Goal: Task Accomplishment & Management: Complete application form

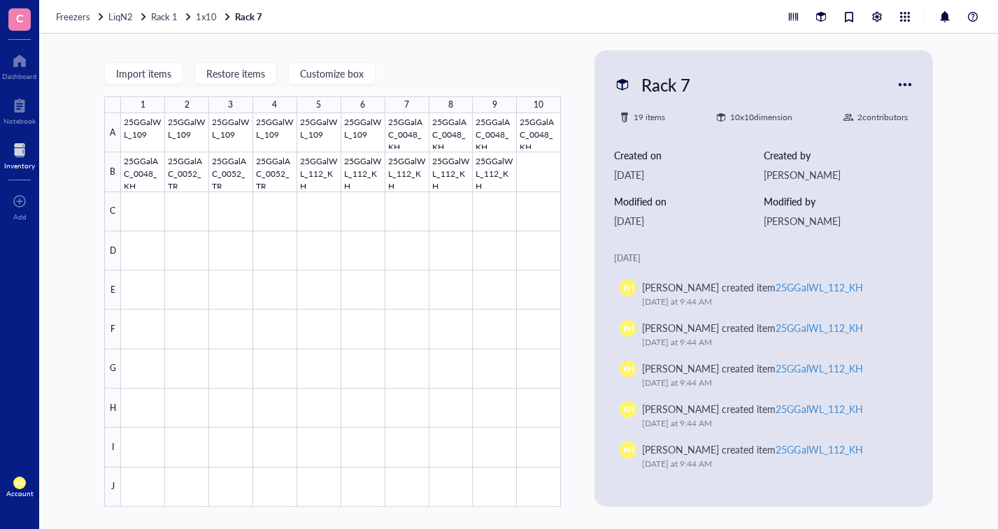
click at [198, 20] on span "1x10" at bounding box center [206, 16] width 21 height 13
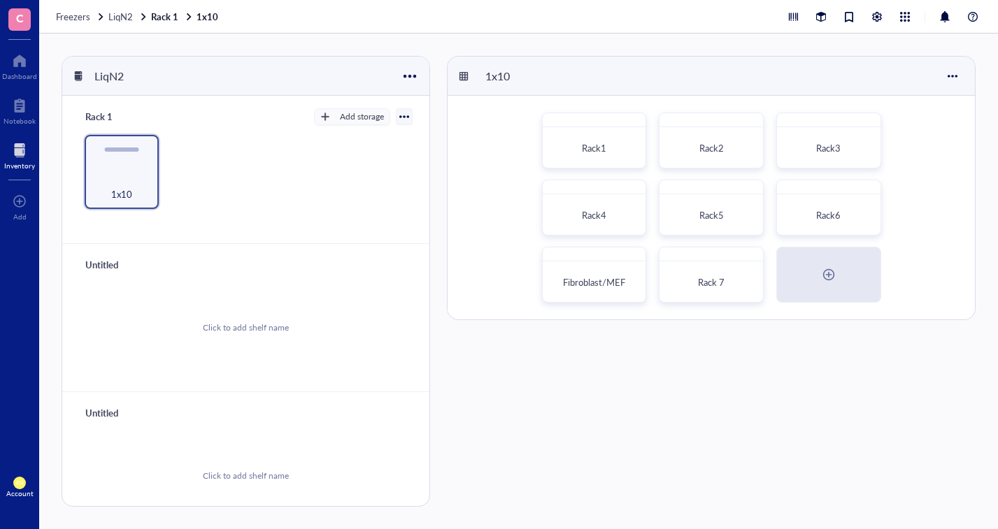
click at [596, 276] on div "Fibroblast/MEF" at bounding box center [594, 283] width 81 height 14
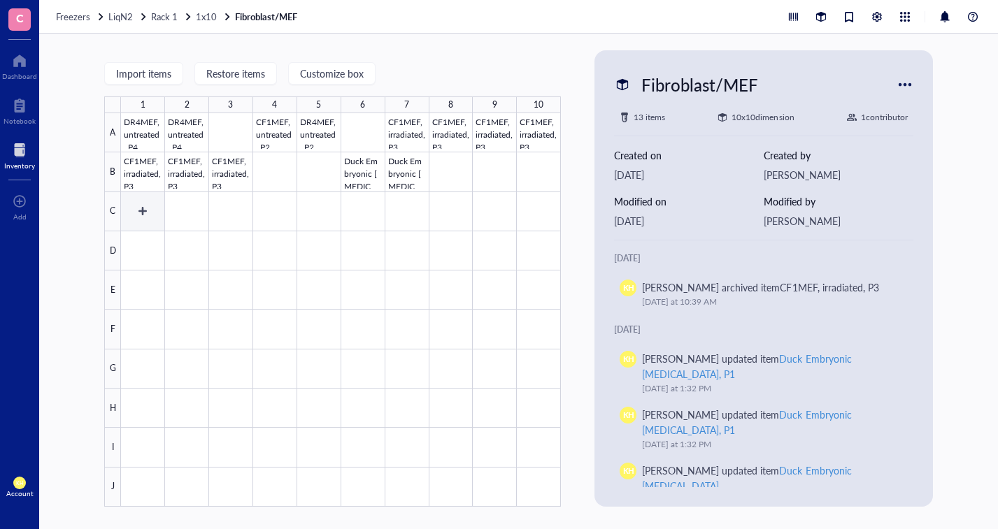
click at [151, 214] on div at bounding box center [341, 310] width 440 height 394
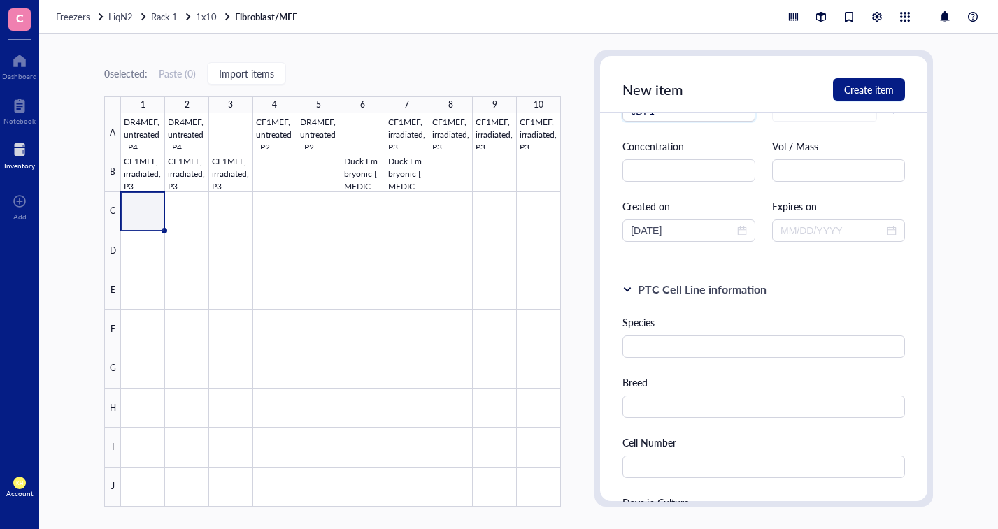
scroll to position [70, 0]
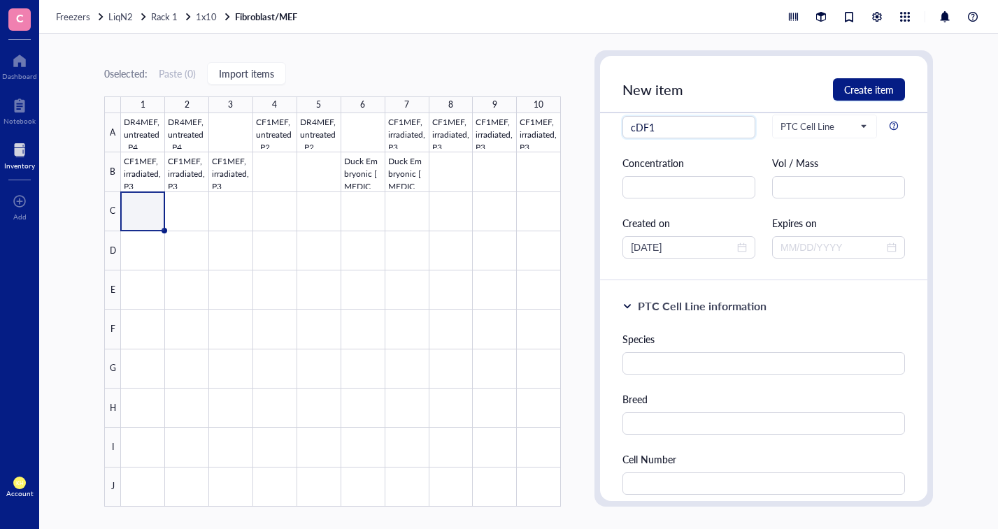
type input "cDF1"
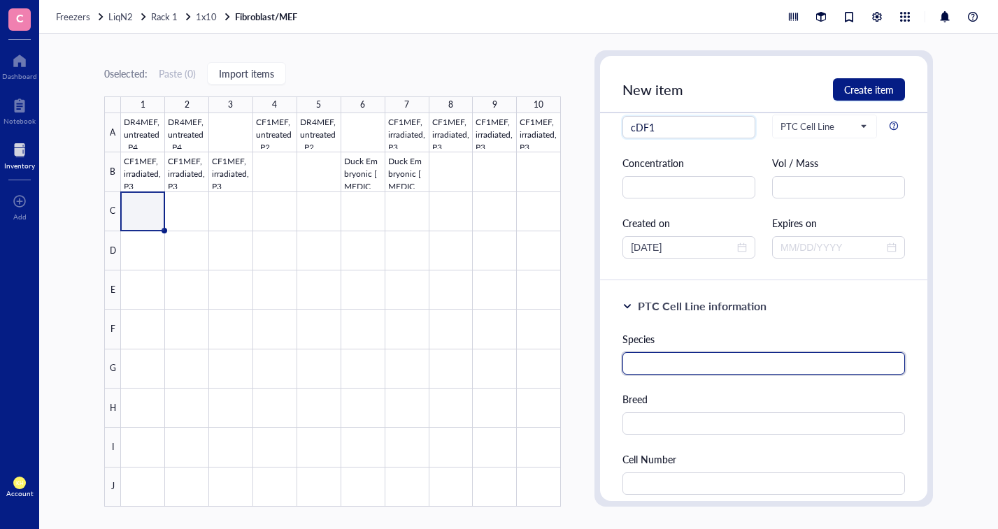
click at [760, 360] on input "text" at bounding box center [764, 364] width 283 height 22
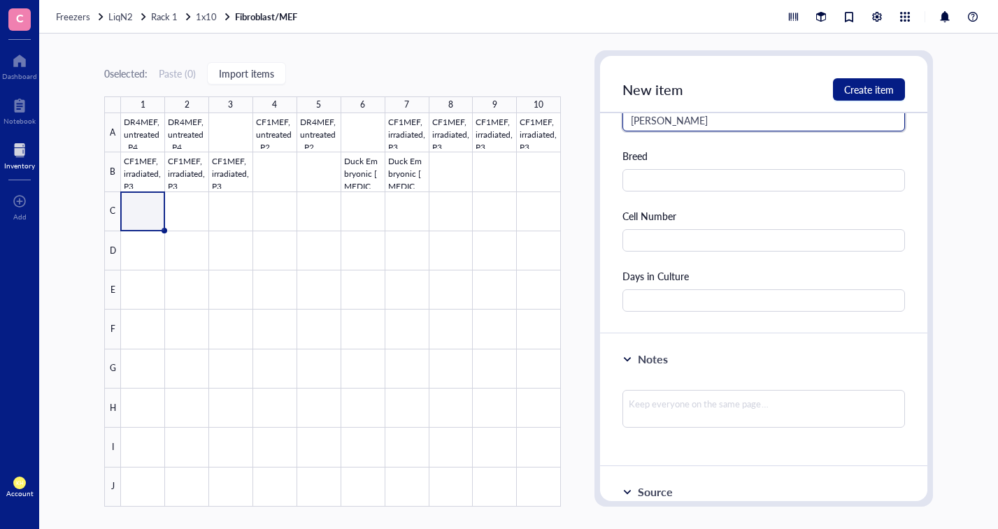
scroll to position [311, 0]
type input "[PERSON_NAME]"
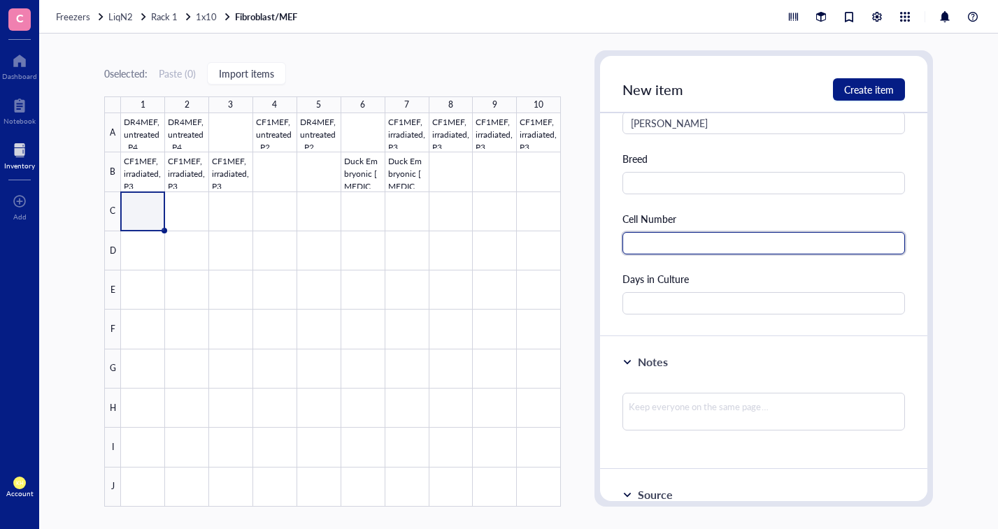
click at [854, 239] on input "text" at bounding box center [764, 243] width 283 height 22
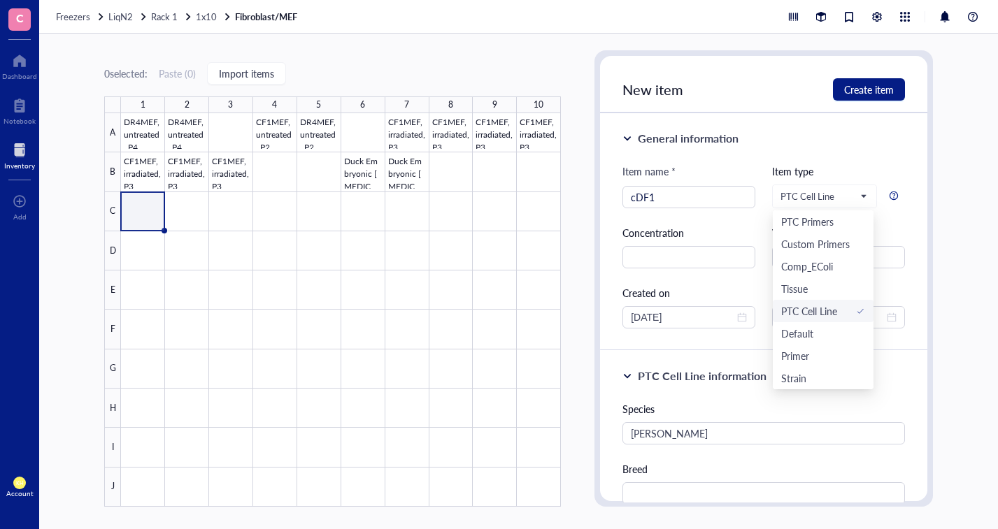
click at [859, 197] on span "PTC Cell Line" at bounding box center [823, 196] width 85 height 13
type input "10000000"
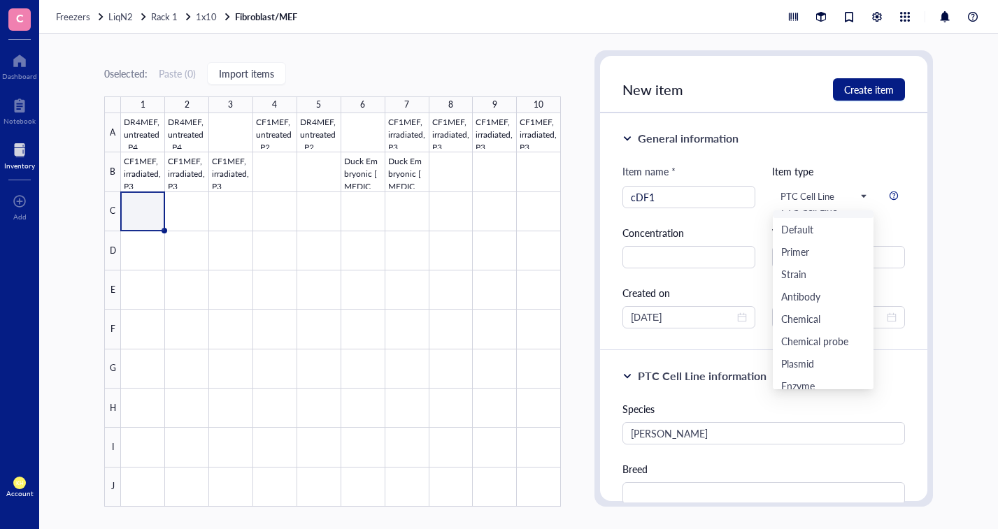
scroll to position [134, 0]
click at [832, 374] on div "Cell line" at bounding box center [823, 378] width 84 height 15
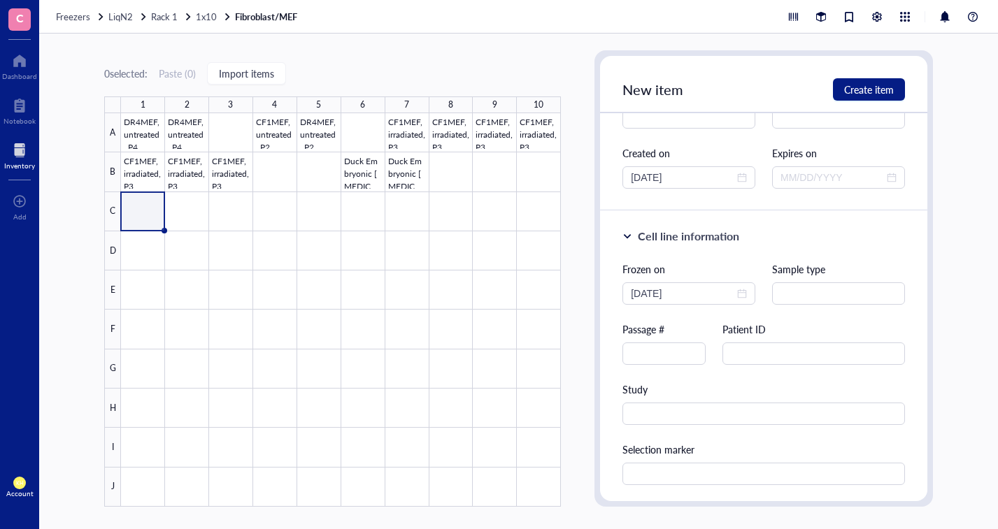
scroll to position [210, 0]
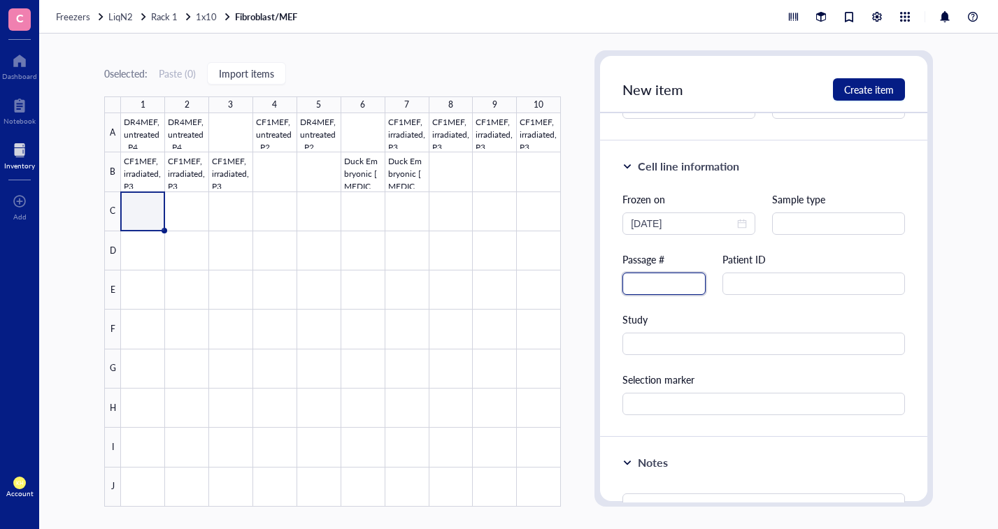
click at [674, 285] on input "text" at bounding box center [664, 284] width 83 height 22
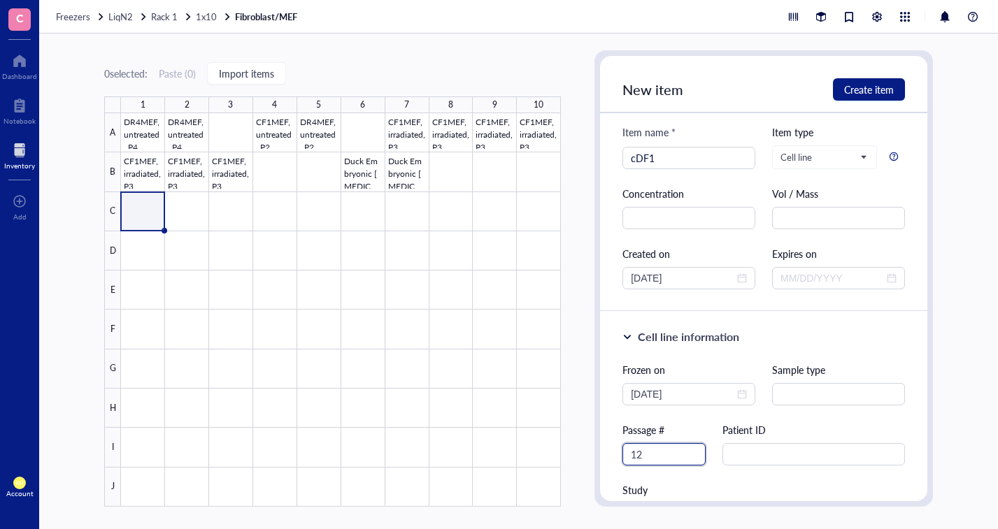
scroll to position [13, 0]
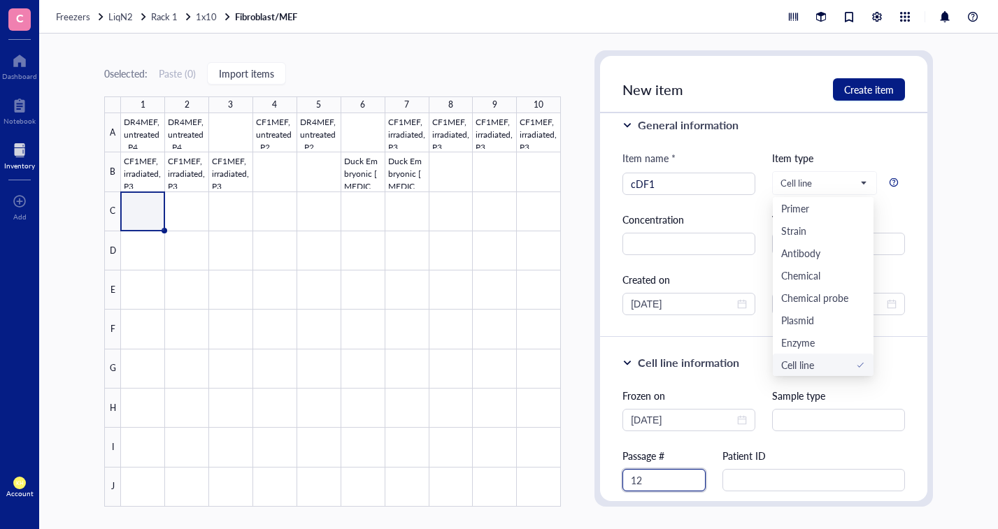
click at [860, 183] on span at bounding box center [825, 183] width 88 height 21
type input "12"
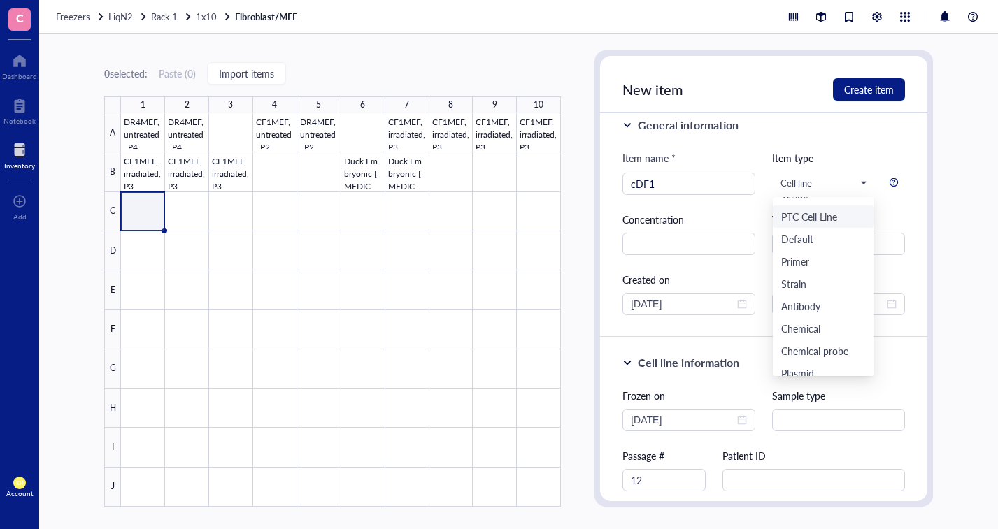
click at [826, 207] on div "PTC Cell Line" at bounding box center [823, 217] width 101 height 22
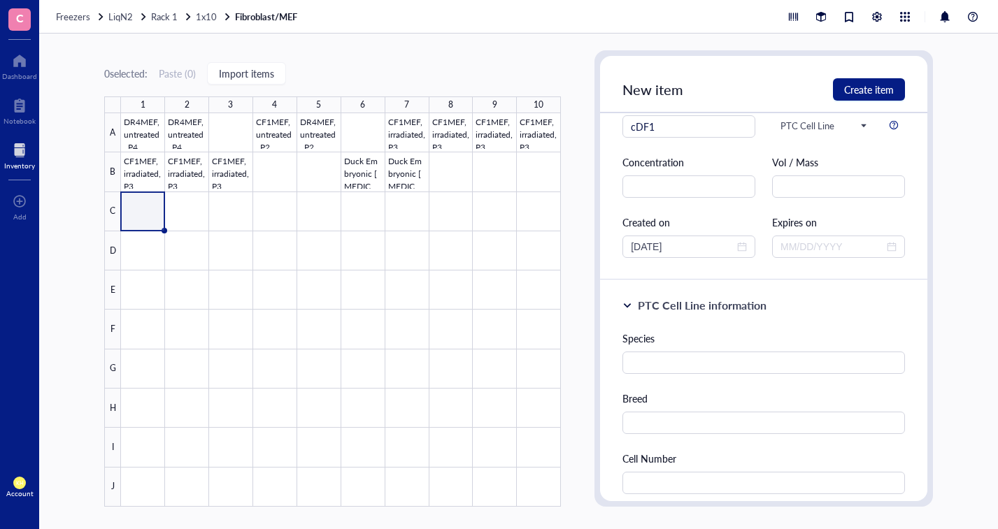
scroll to position [0, 0]
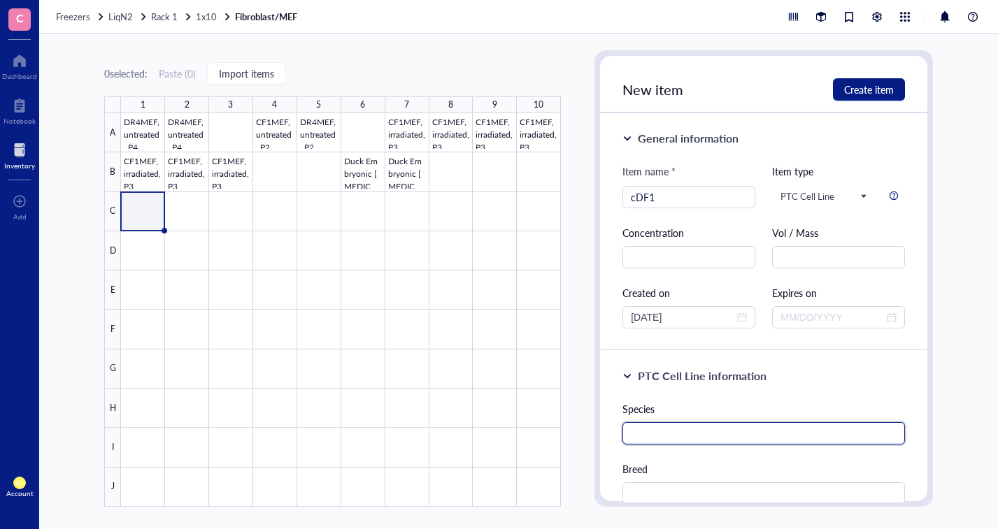
click at [802, 427] on input "text" at bounding box center [764, 433] width 283 height 22
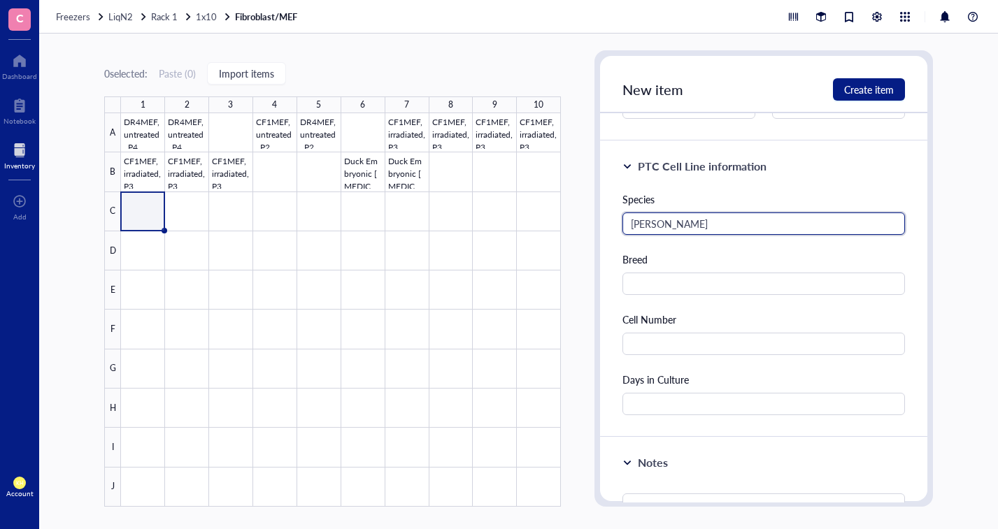
scroll to position [140, 0]
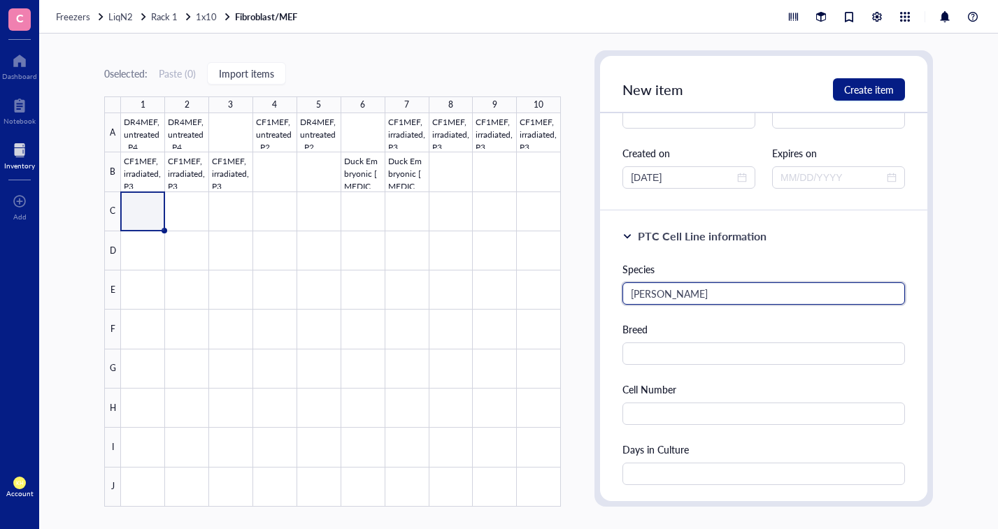
type input "[PERSON_NAME]"
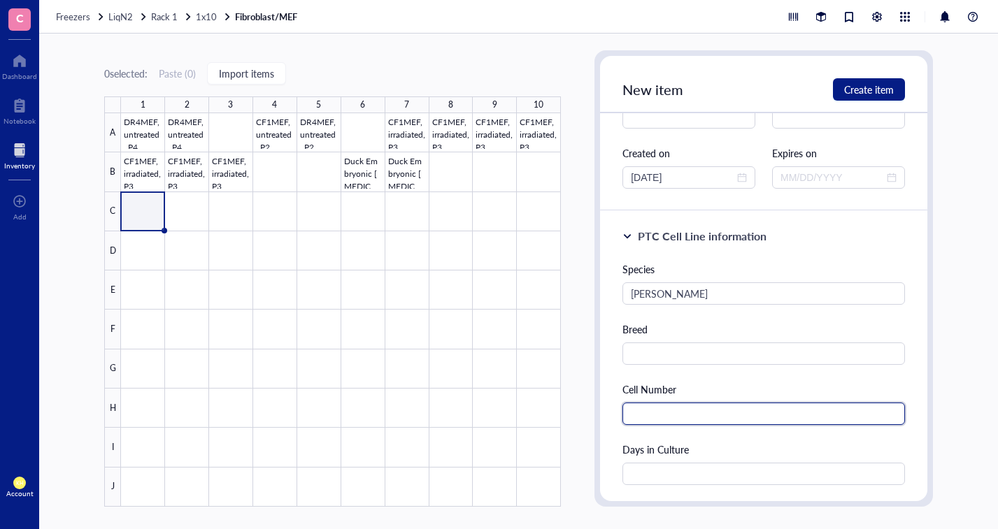
click at [747, 420] on input "text" at bounding box center [764, 414] width 283 height 22
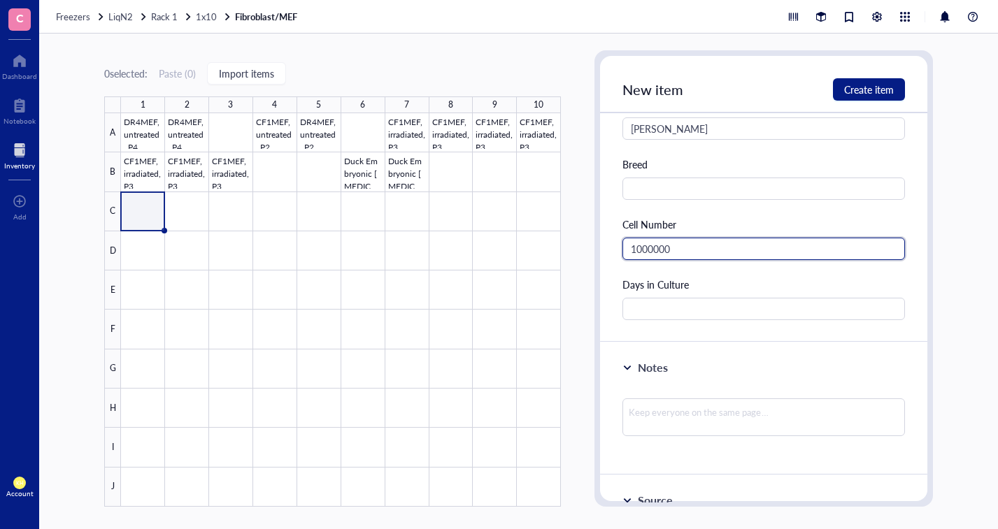
scroll to position [280, 0]
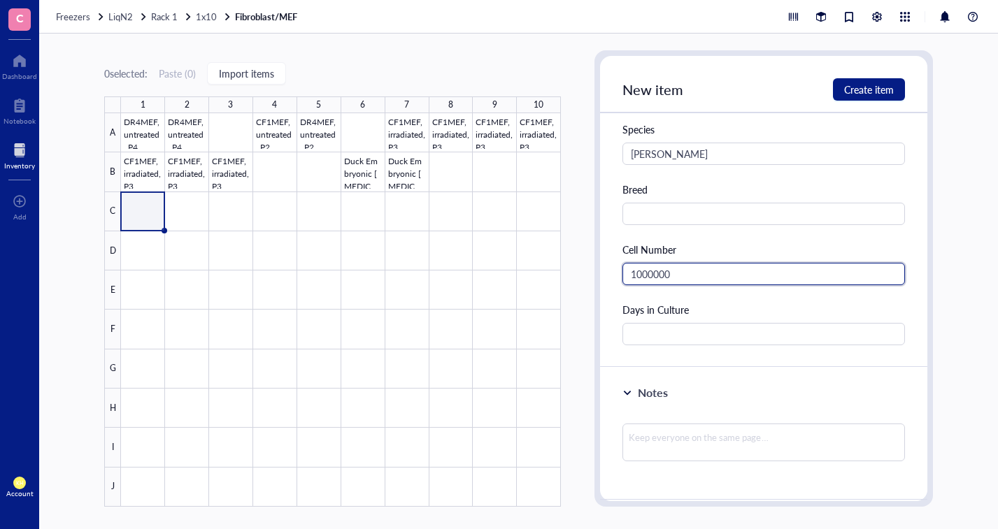
type input "1000000"
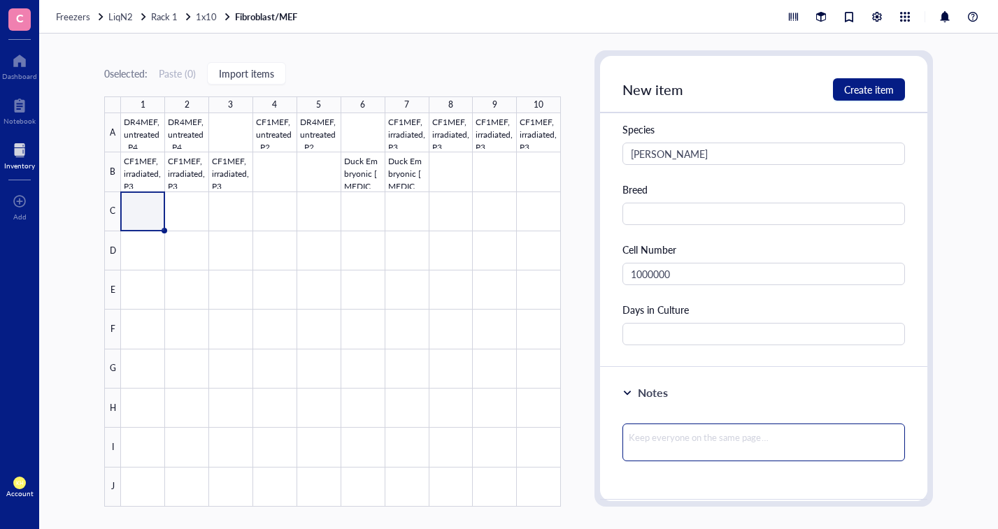
click at [736, 439] on textarea at bounding box center [764, 443] width 283 height 38
type textarea "p"
type textarea "p1"
type textarea "p12"
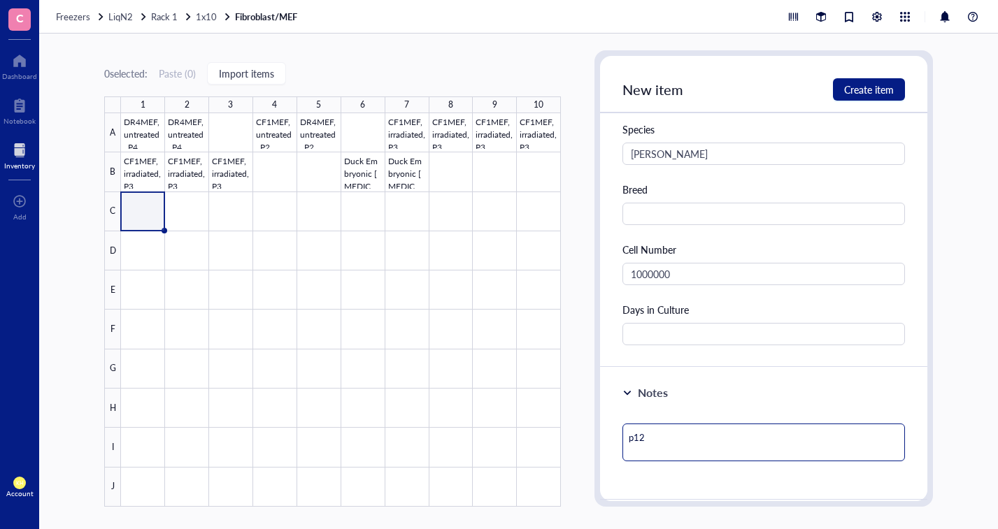
type textarea "p12"
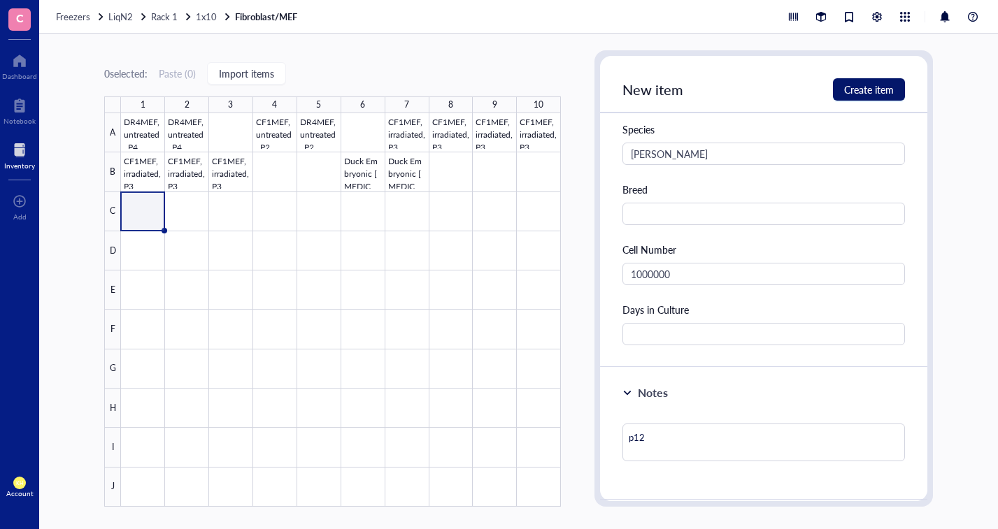
click at [896, 91] on button "Create item" at bounding box center [869, 89] width 72 height 22
type textarea "Keep everyone on the same page…"
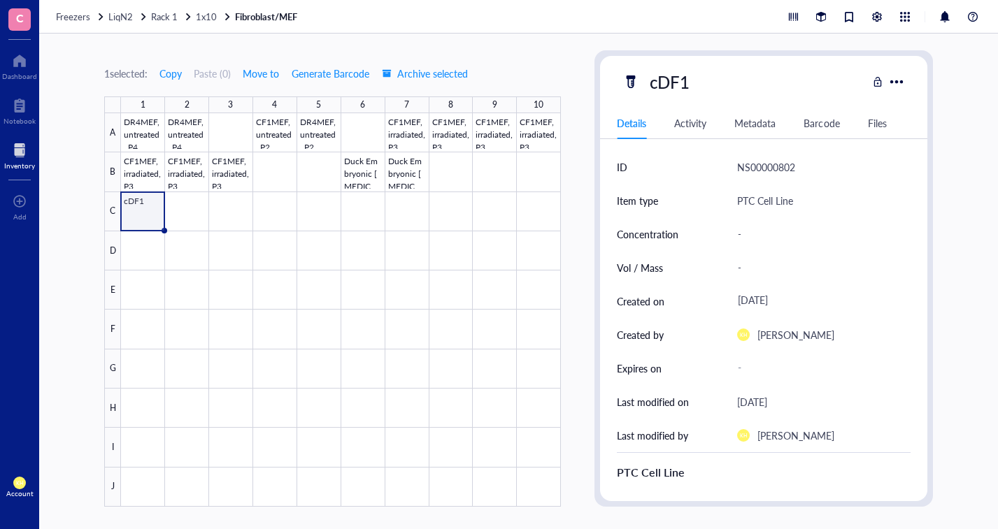
click at [688, 81] on div "cDF1" at bounding box center [669, 81] width 52 height 29
type input "cDF1 p12"
click at [188, 217] on div at bounding box center [341, 310] width 440 height 394
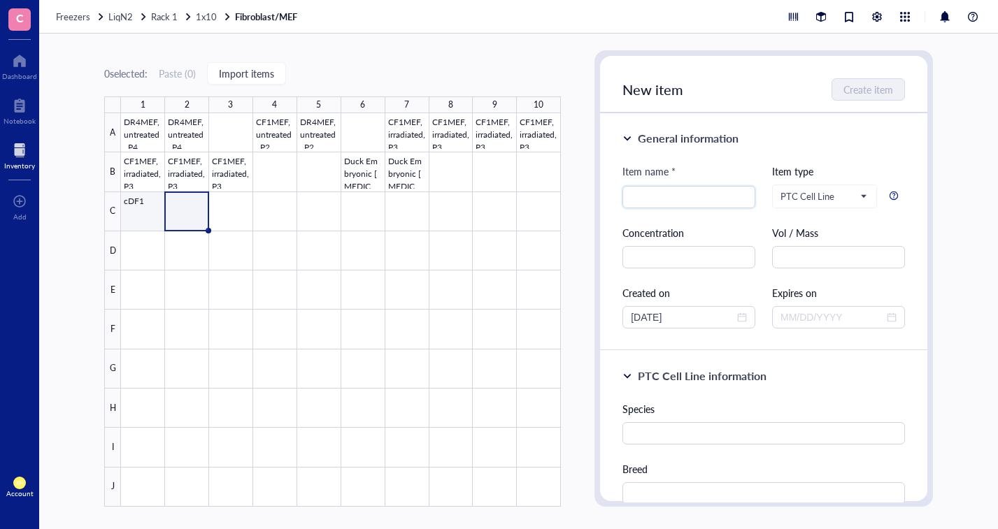
click at [152, 218] on div at bounding box center [341, 310] width 440 height 394
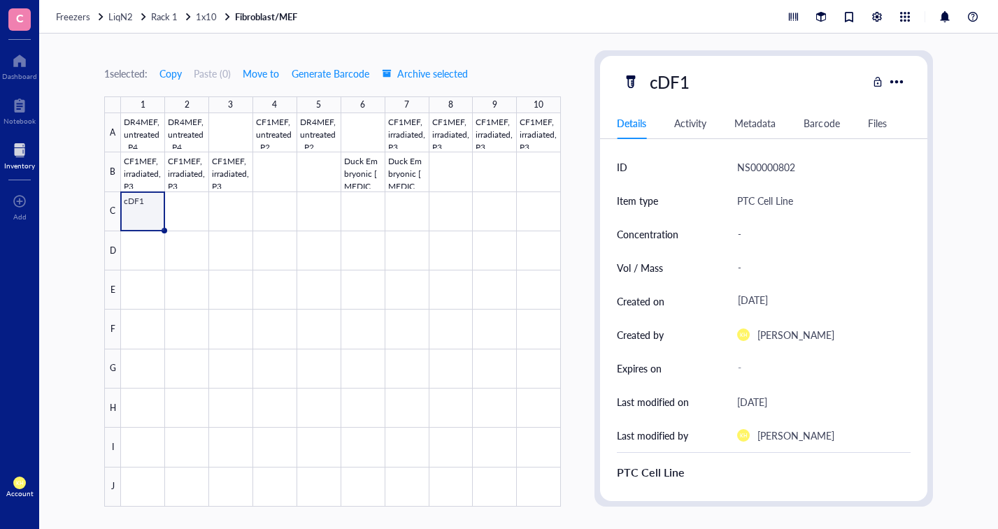
drag, startPoint x: 896, startPoint y: 76, endPoint x: 952, endPoint y: 120, distance: 71.2
click at [952, 120] on div "1 selected: Copy Paste ( 0 ) Move to Generate Barcode Archive selected 1 2 3 4 …" at bounding box center [518, 282] width 959 height 496
click at [889, 81] on div at bounding box center [897, 82] width 22 height 22
click at [938, 255] on div "Archive selected" at bounding box center [932, 252] width 66 height 13
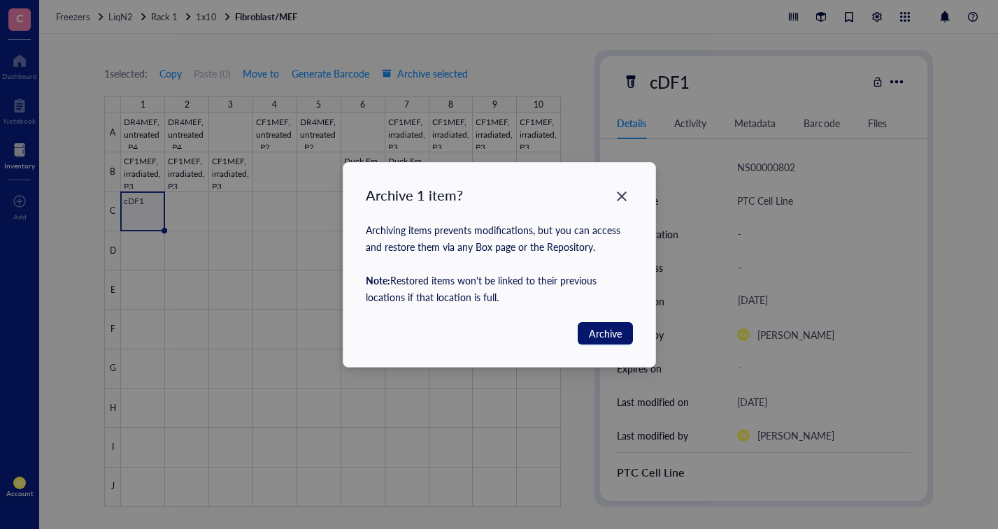
click at [618, 329] on span "Archive" at bounding box center [605, 333] width 33 height 15
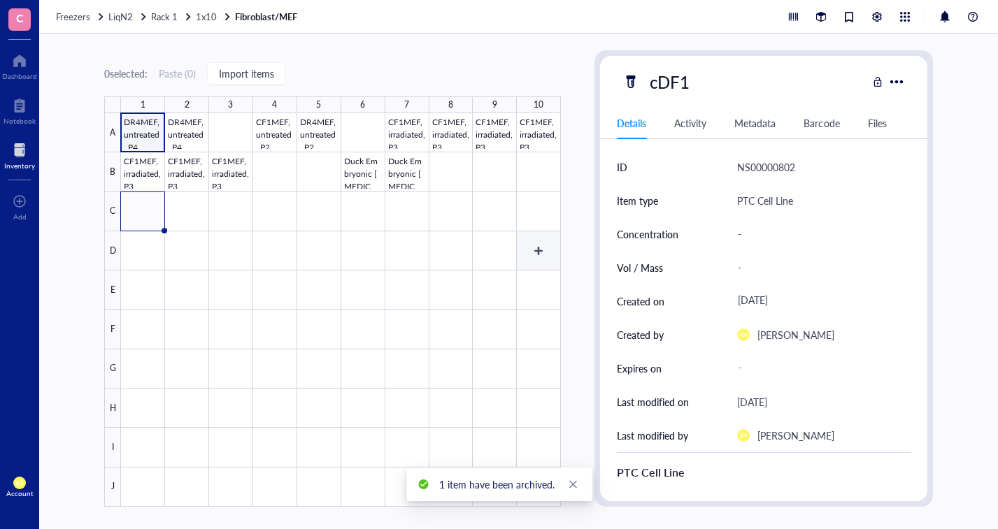
drag, startPoint x: 462, startPoint y: 285, endPoint x: 469, endPoint y: 281, distance: 8.2
click at [466, 284] on div at bounding box center [341, 310] width 440 height 394
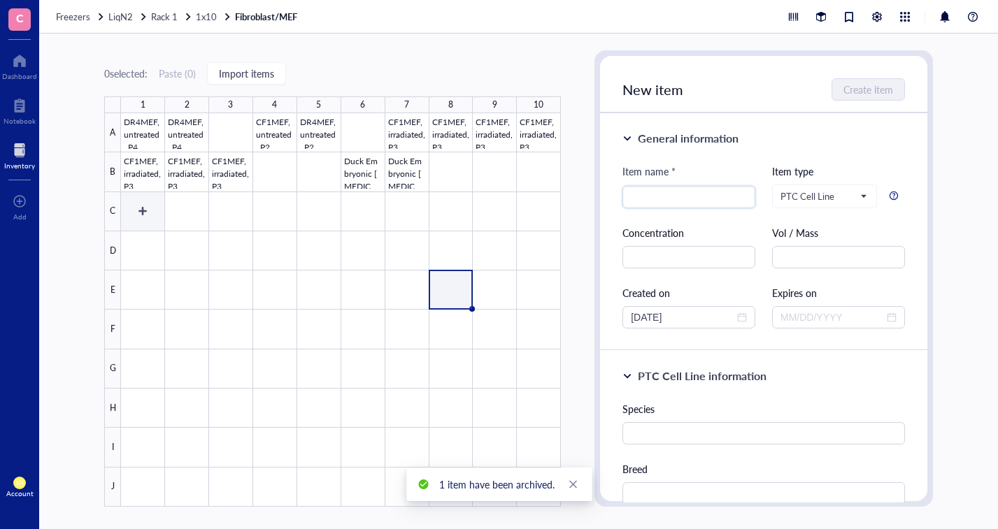
click at [138, 197] on div at bounding box center [341, 310] width 440 height 394
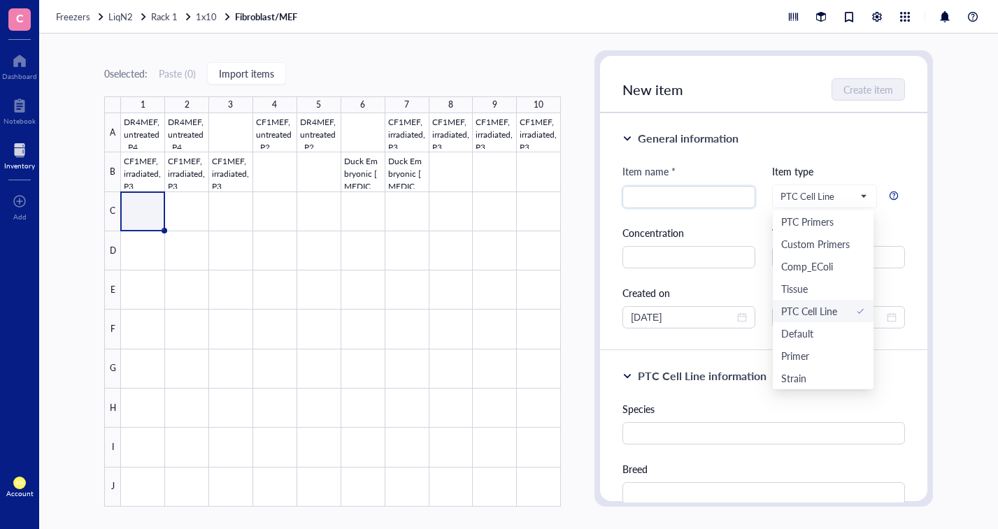
click at [853, 204] on span "PTC Cell Line" at bounding box center [825, 196] width 88 height 21
click at [694, 94] on div "New item Create item" at bounding box center [763, 84] width 327 height 57
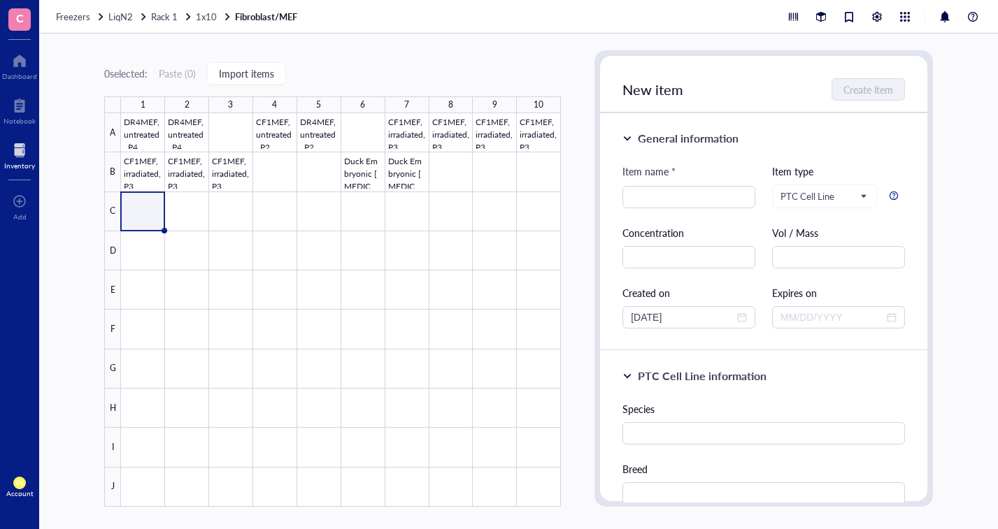
click at [646, 196] on input "search" at bounding box center [689, 197] width 116 height 21
type input "cDF1 p12"
click at [854, 362] on div "PTC Cell Line information Species Breed Cell Number Days in Culture" at bounding box center [763, 499] width 327 height 297
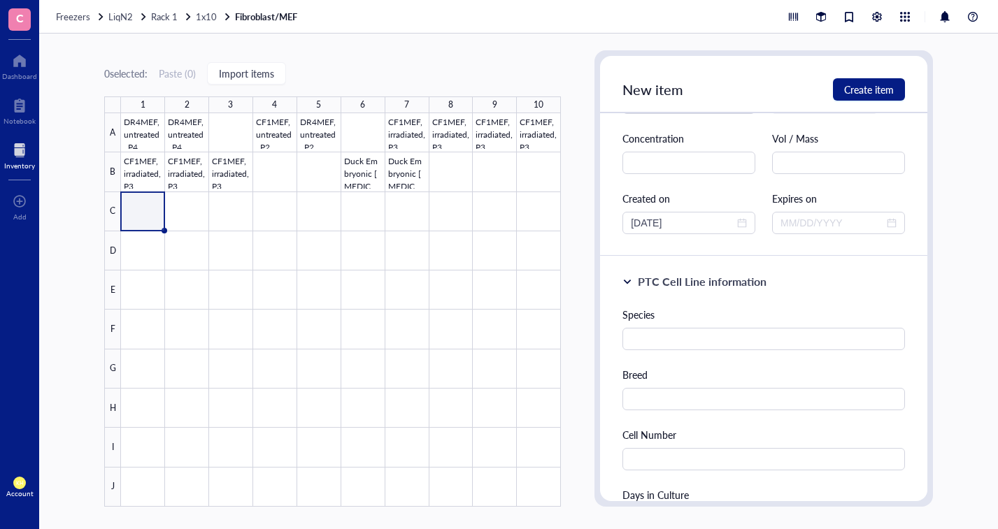
scroll to position [70, 0]
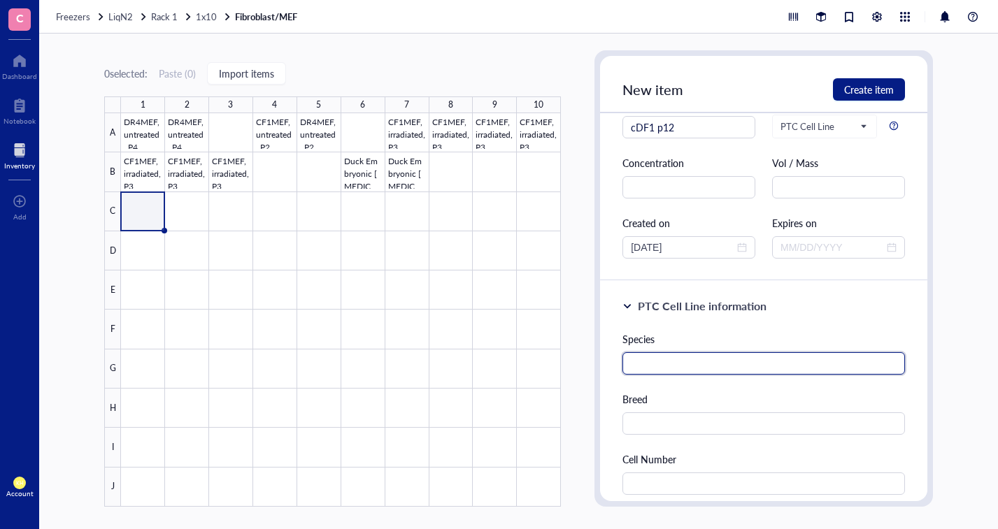
click at [820, 367] on input "text" at bounding box center [764, 364] width 283 height 22
type input "[PERSON_NAME]"
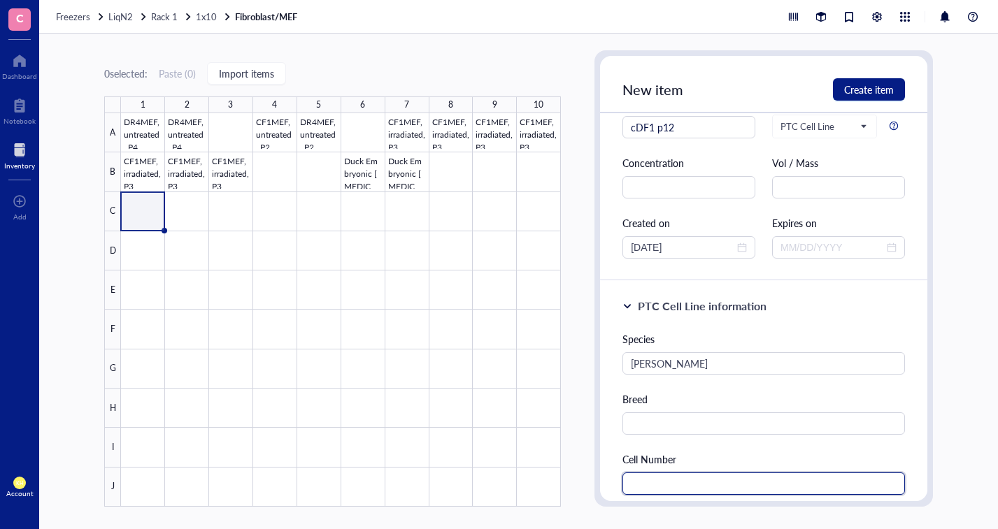
drag, startPoint x: 784, startPoint y: 488, endPoint x: 777, endPoint y: 436, distance: 52.9
click at [784, 488] on input "text" at bounding box center [764, 484] width 283 height 22
type input "1000000"
click at [723, 129] on input "cDF1 p12" at bounding box center [689, 127] width 116 height 21
type input "cDF1 p12 1M"
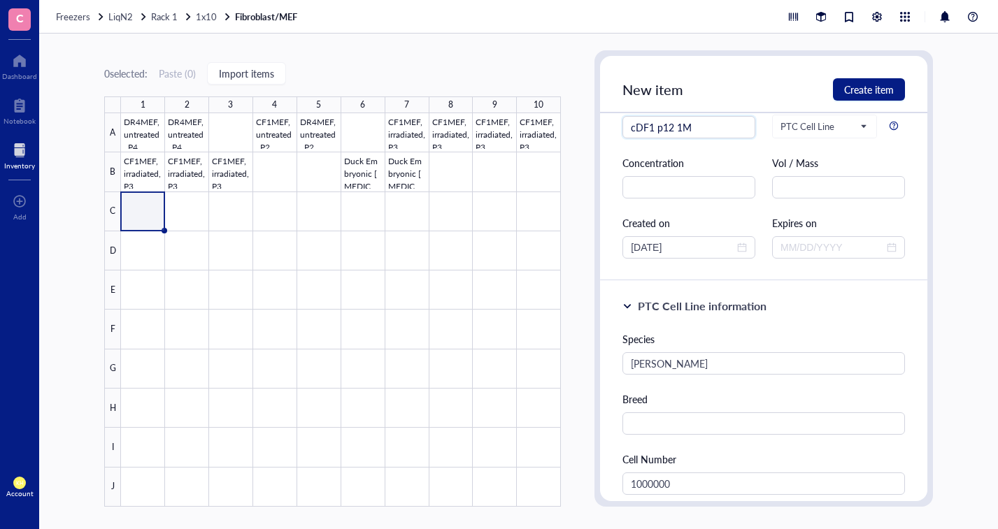
drag, startPoint x: 910, startPoint y: 289, endPoint x: 910, endPoint y: 269, distance: 19.6
click at [910, 288] on div "PTC Cell Line information Species [PERSON_NAME] Breed Cell Number [PHONE_NUMBER…" at bounding box center [763, 429] width 327 height 297
click at [870, 85] on span "Create item" at bounding box center [869, 89] width 50 height 11
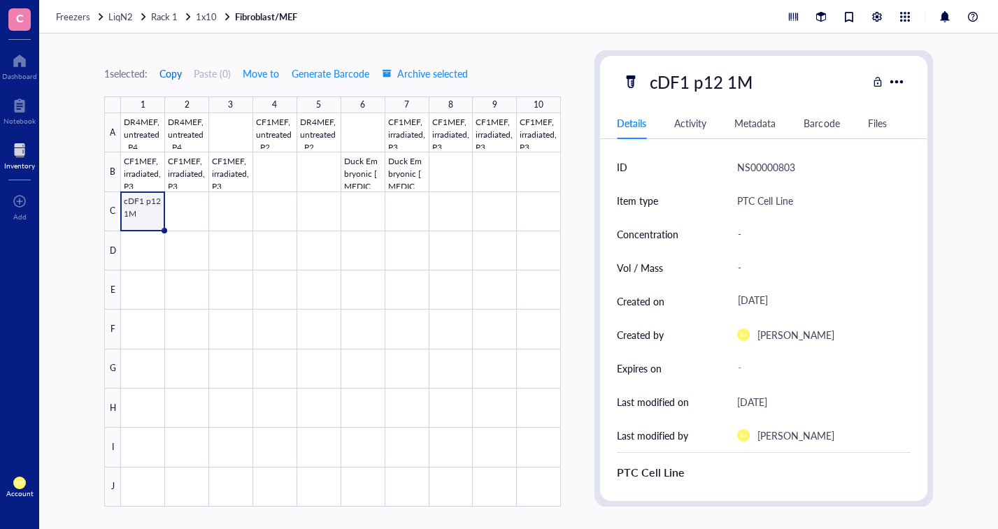
click at [179, 72] on span "Copy" at bounding box center [170, 73] width 22 height 11
click at [192, 213] on div at bounding box center [341, 310] width 440 height 394
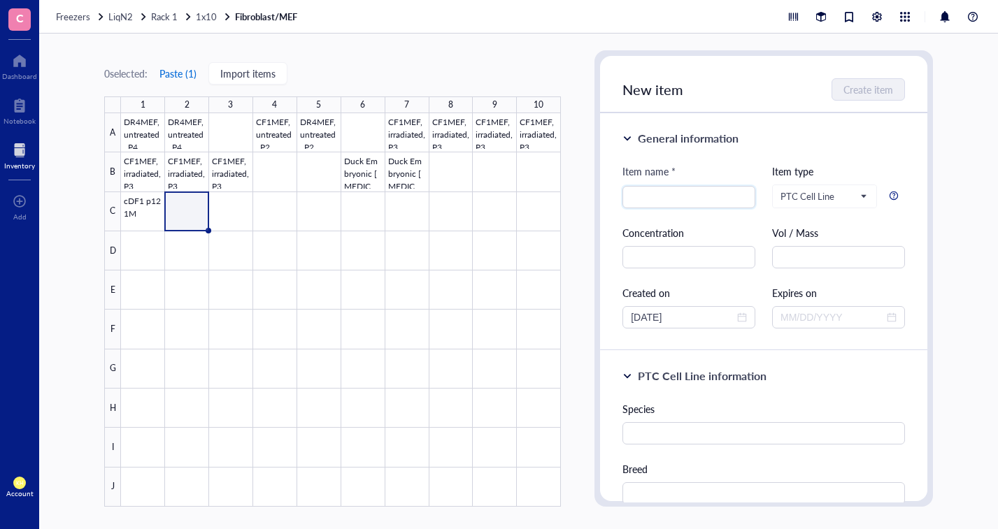
click at [178, 70] on button "Paste ( 1 )" at bounding box center [178, 73] width 38 height 22
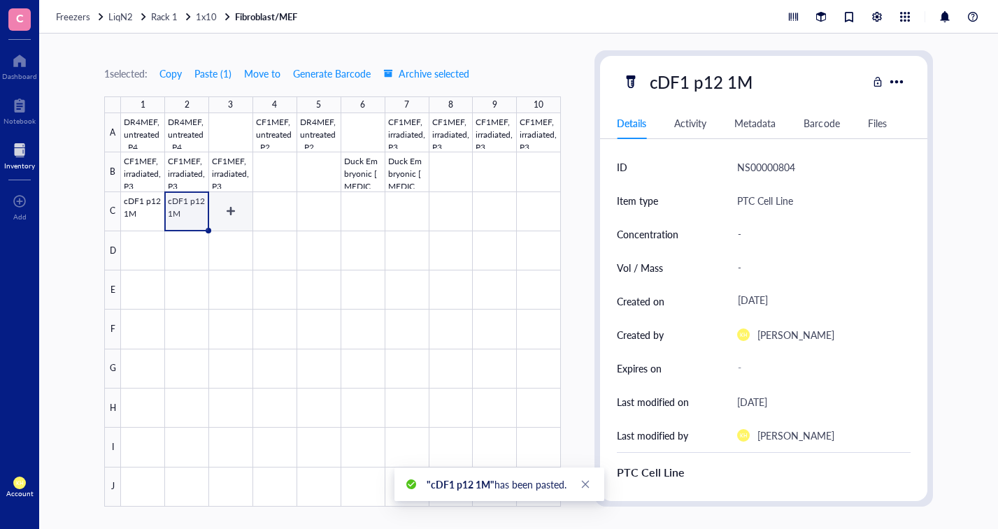
click at [239, 215] on div at bounding box center [341, 310] width 440 height 394
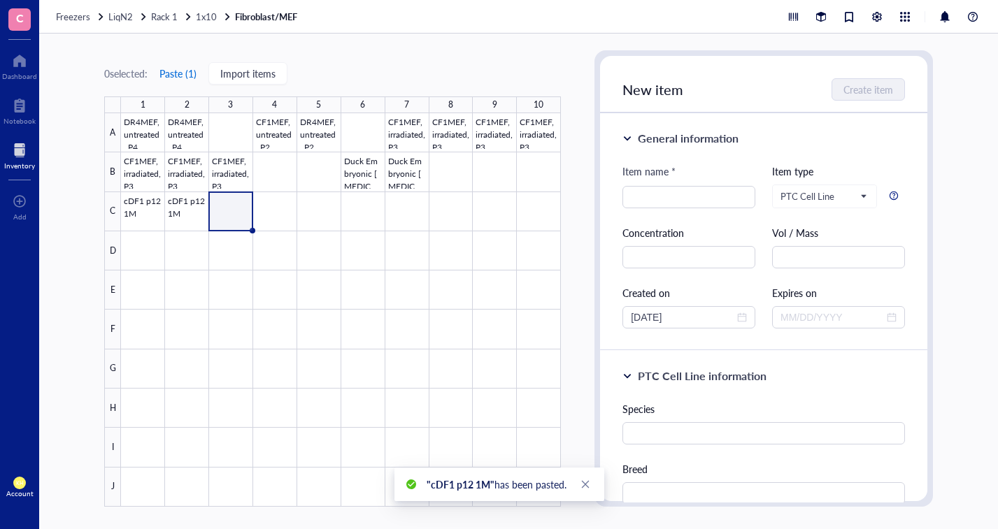
click at [184, 75] on button "Paste ( 1 )" at bounding box center [178, 73] width 38 height 22
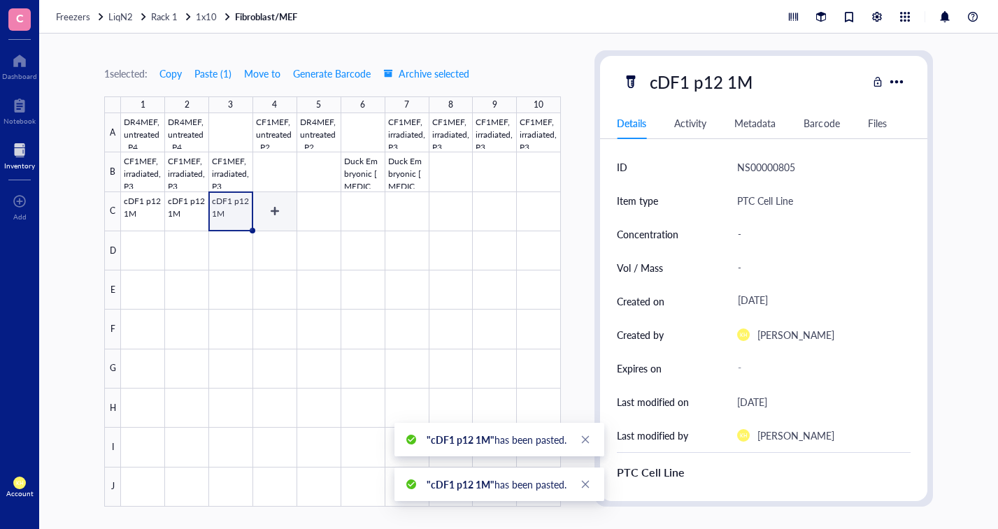
click at [269, 199] on div at bounding box center [341, 310] width 440 height 394
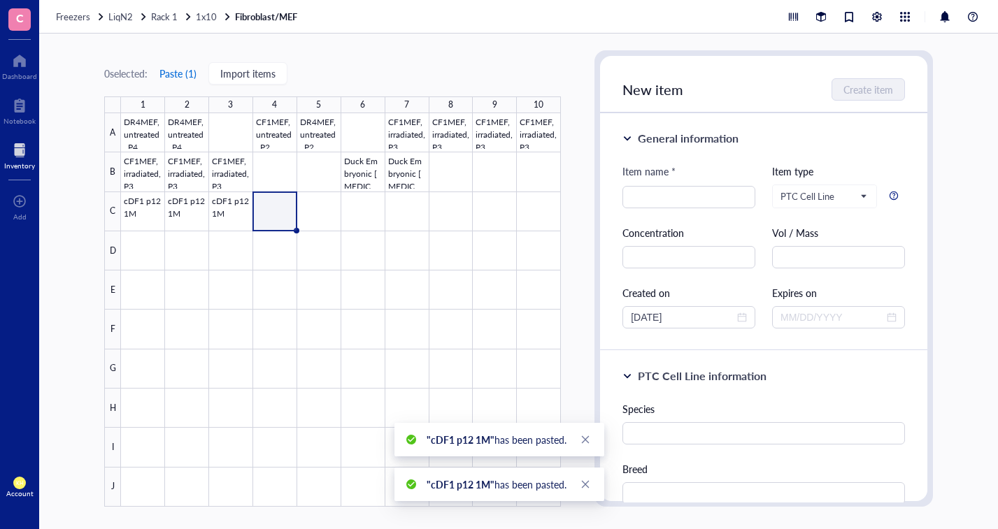
click at [186, 74] on button "Paste ( 1 )" at bounding box center [178, 73] width 38 height 22
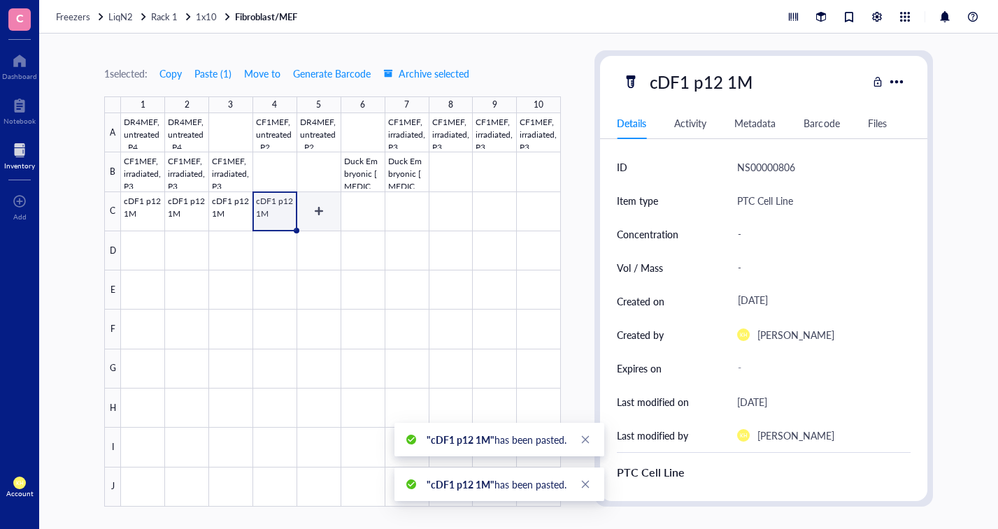
click at [329, 217] on div at bounding box center [341, 310] width 440 height 394
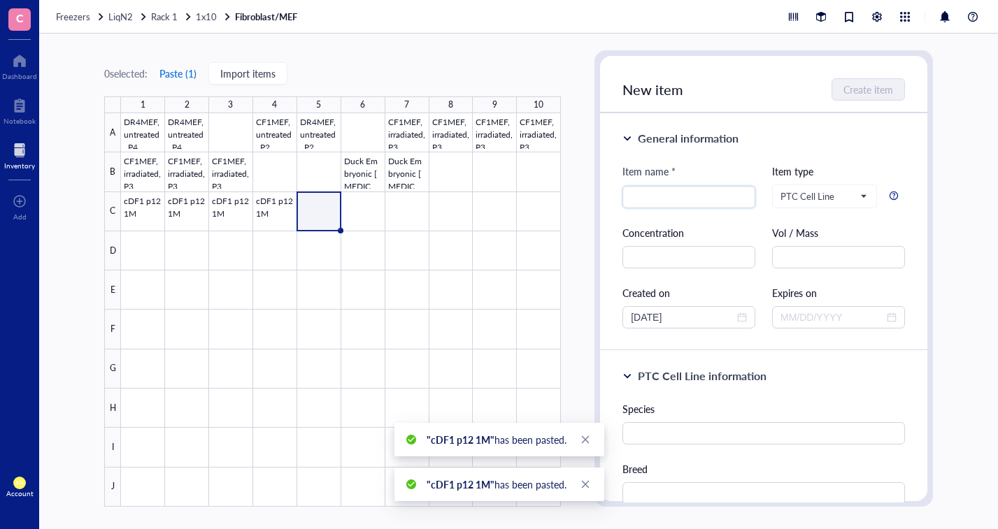
click at [176, 69] on button "Paste ( 1 )" at bounding box center [178, 73] width 38 height 22
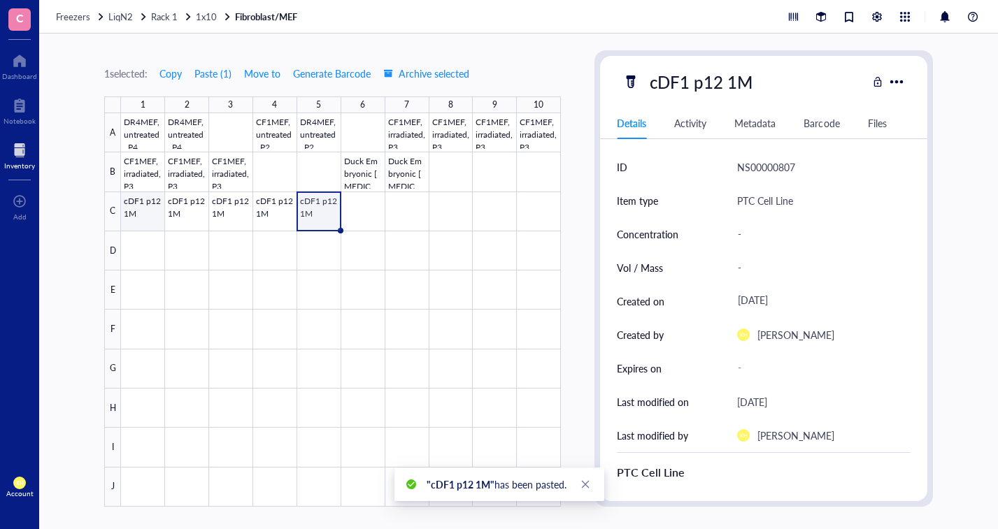
click at [145, 219] on div at bounding box center [341, 310] width 440 height 394
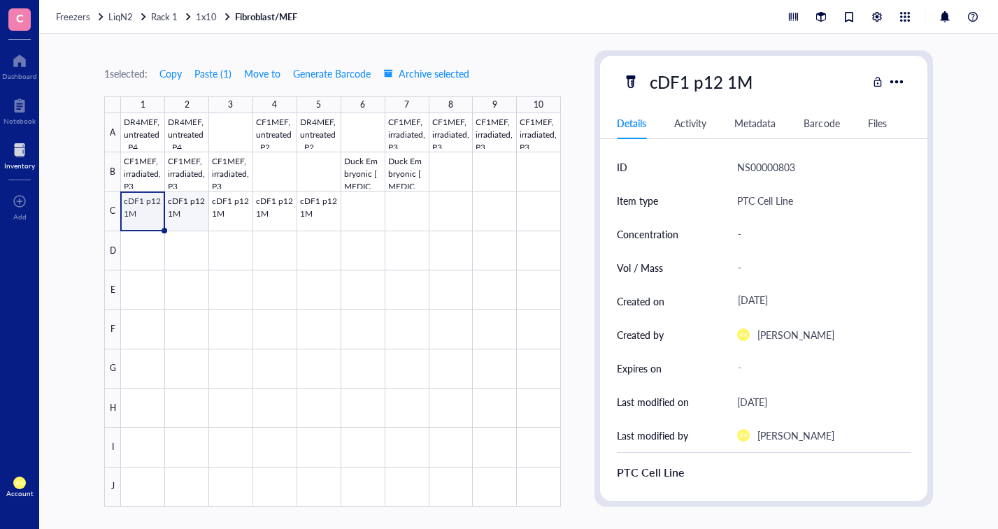
click at [201, 201] on div at bounding box center [341, 310] width 440 height 394
click at [233, 221] on div at bounding box center [341, 310] width 440 height 394
click at [314, 210] on div at bounding box center [341, 310] width 440 height 394
